Goal: Entertainment & Leisure: Consume media (video, audio)

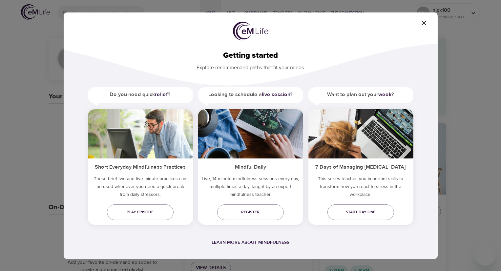
click at [425, 21] on icon "button" at bounding box center [424, 23] width 8 height 8
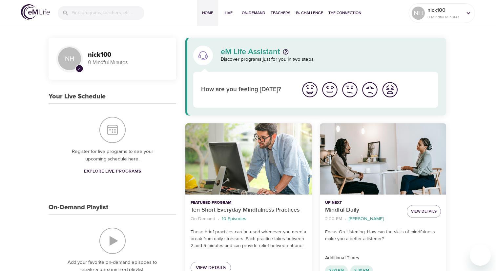
click at [307, 88] on img "I'm feeling great" at bounding box center [310, 90] width 18 height 18
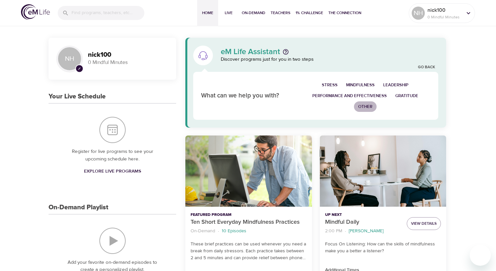
click at [365, 108] on span "Other" at bounding box center [365, 107] width 14 height 8
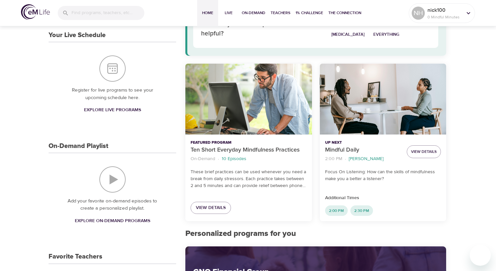
scroll to position [66, 0]
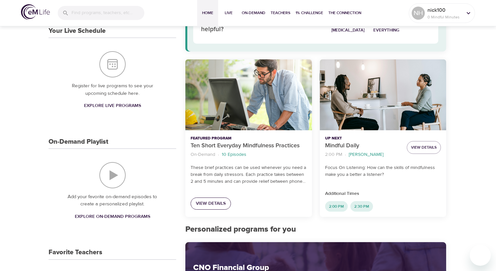
click at [218, 202] on span "View Details" at bounding box center [211, 204] width 30 height 8
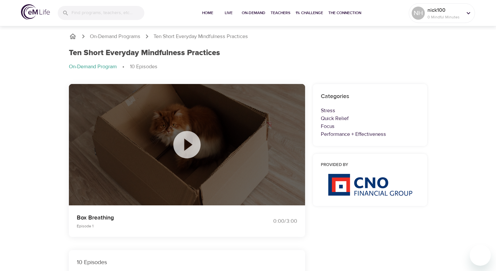
click at [184, 140] on icon at bounding box center [186, 144] width 27 height 27
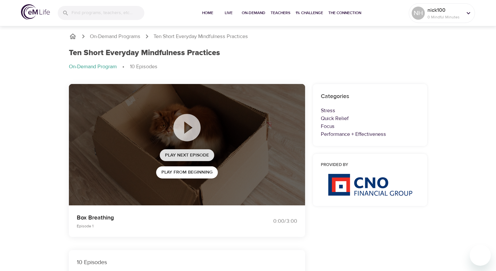
click at [185, 155] on span "Play Next Episode" at bounding box center [187, 155] width 44 height 8
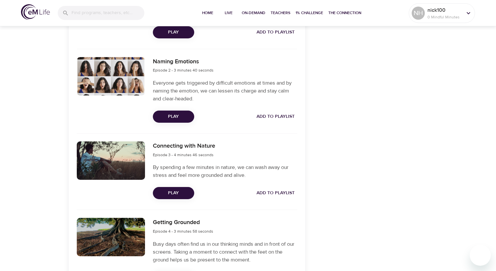
scroll to position [295, 0]
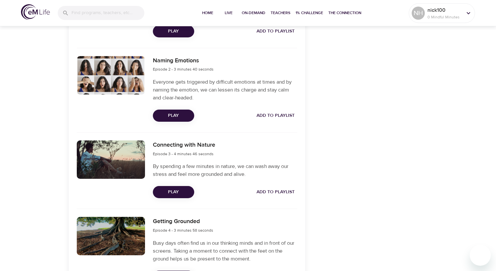
click at [181, 191] on span "Play" at bounding box center [173, 192] width 31 height 8
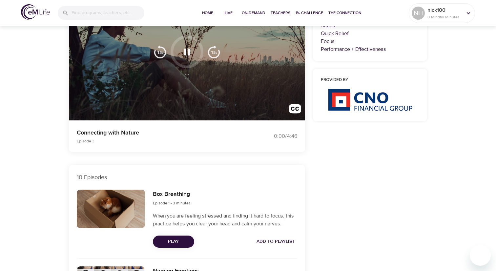
scroll to position [0, 0]
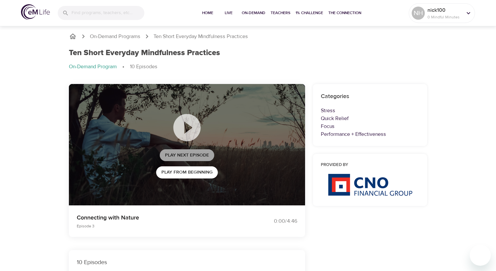
click at [190, 154] on span "Play Next Episode" at bounding box center [187, 155] width 44 height 8
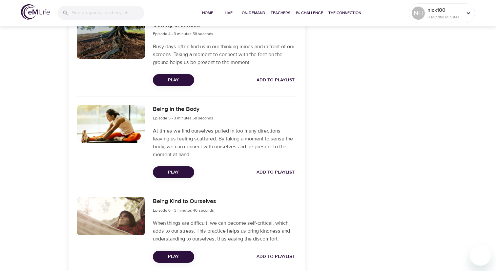
scroll to position [492, 0]
click at [182, 172] on span "Play" at bounding box center [173, 172] width 31 height 8
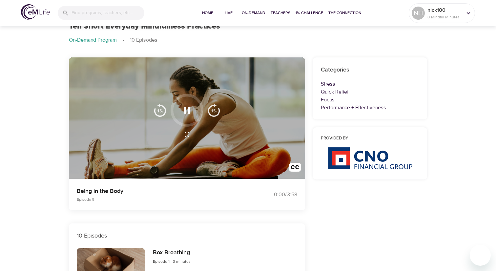
scroll to position [0, 0]
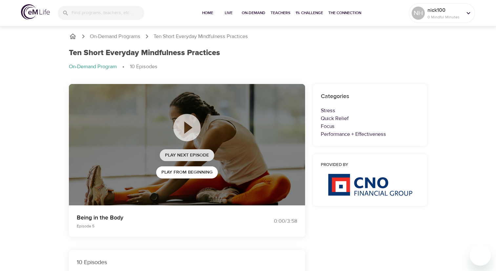
click at [196, 153] on span "Play Next Episode" at bounding box center [187, 155] width 44 height 8
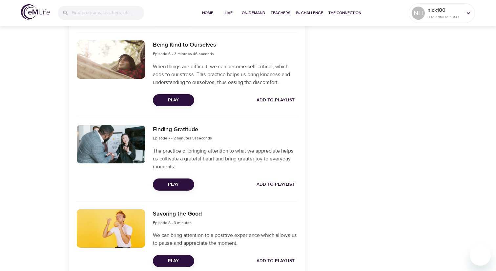
scroll to position [689, 0]
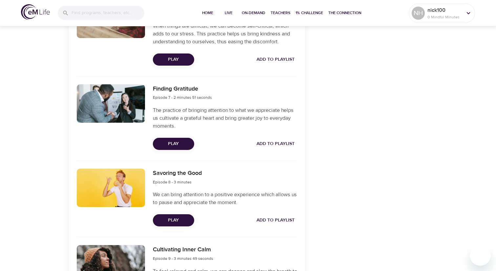
click at [184, 143] on span "Play" at bounding box center [173, 144] width 31 height 8
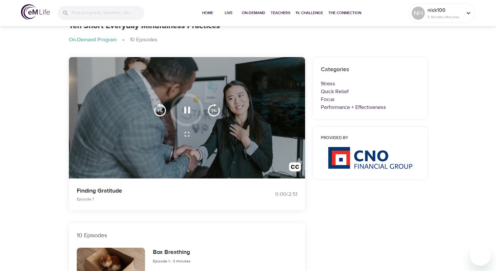
scroll to position [0, 0]
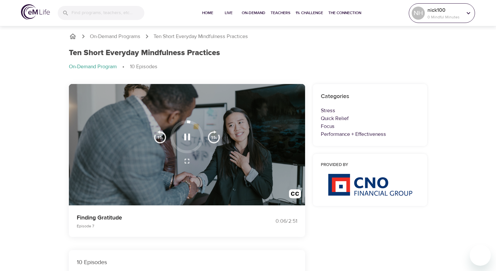
click at [470, 12] on icon at bounding box center [468, 13] width 7 height 7
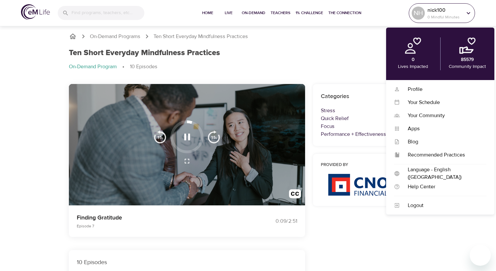
click at [469, 11] on icon at bounding box center [468, 13] width 7 height 7
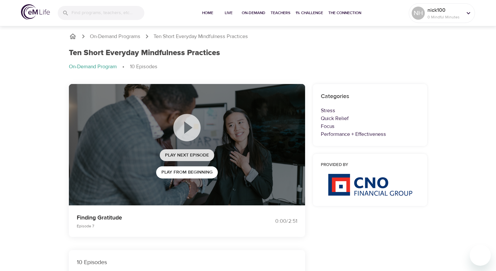
click at [191, 153] on span "Play Next Episode" at bounding box center [187, 155] width 44 height 8
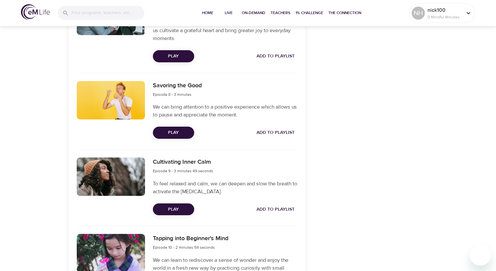
scroll to position [821, 0]
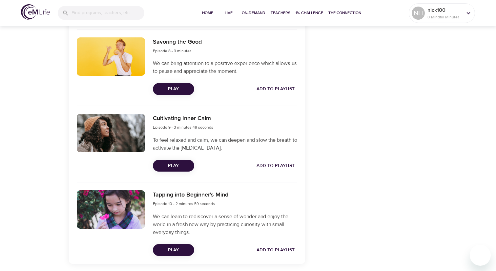
click at [174, 163] on span "Play" at bounding box center [173, 166] width 31 height 8
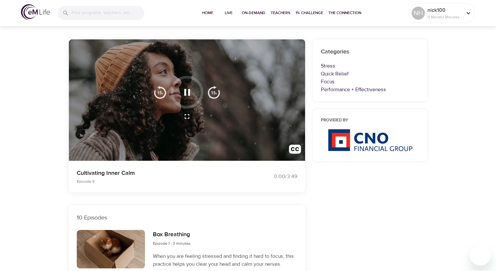
scroll to position [0, 0]
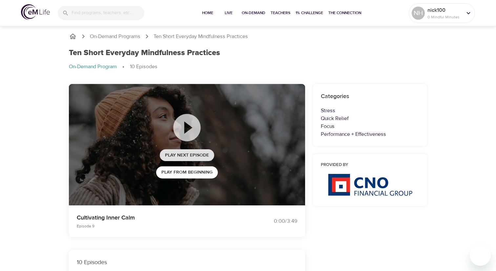
click at [203, 156] on span "Play Next Episode" at bounding box center [187, 155] width 44 height 8
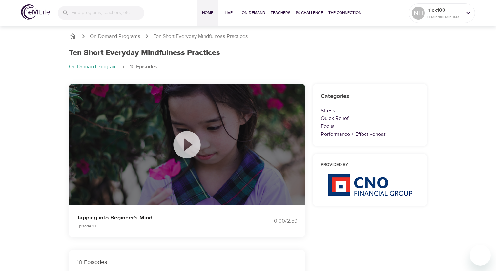
click at [205, 12] on span "Home" at bounding box center [208, 13] width 16 height 7
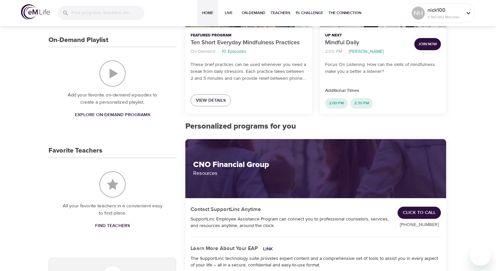
scroll to position [230, 0]
